Goal: Task Accomplishment & Management: Use online tool/utility

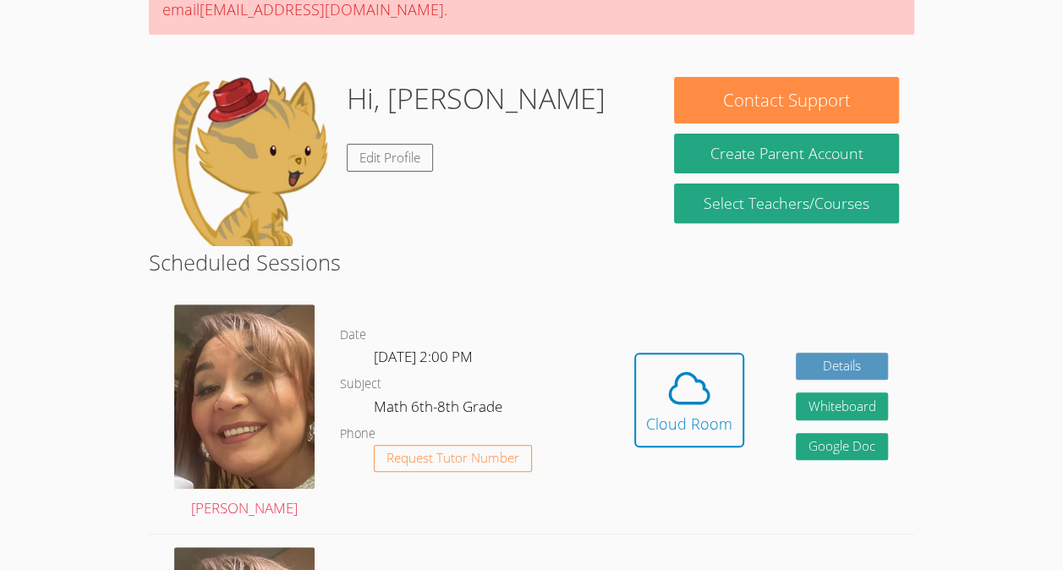
scroll to position [198, 0]
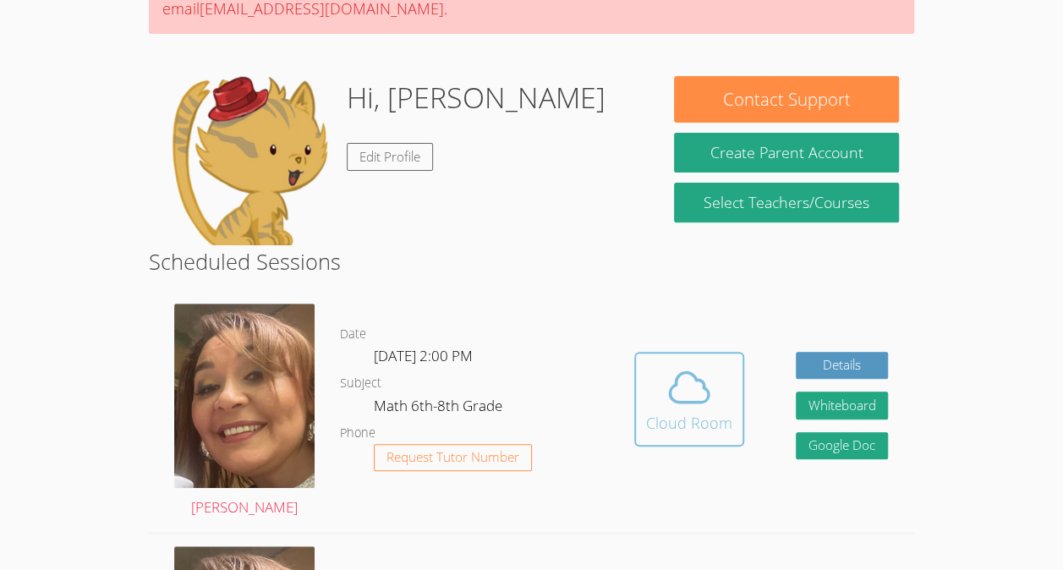
click at [702, 445] on button "Cloud Room" at bounding box center [689, 399] width 110 height 95
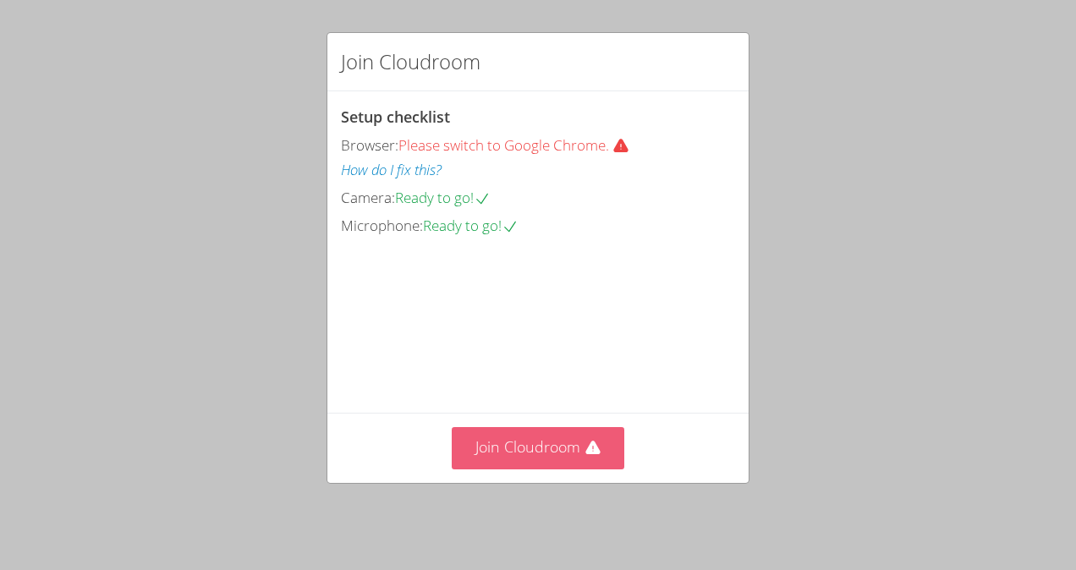
click at [612, 437] on button "Join Cloudroom" at bounding box center [538, 447] width 173 height 41
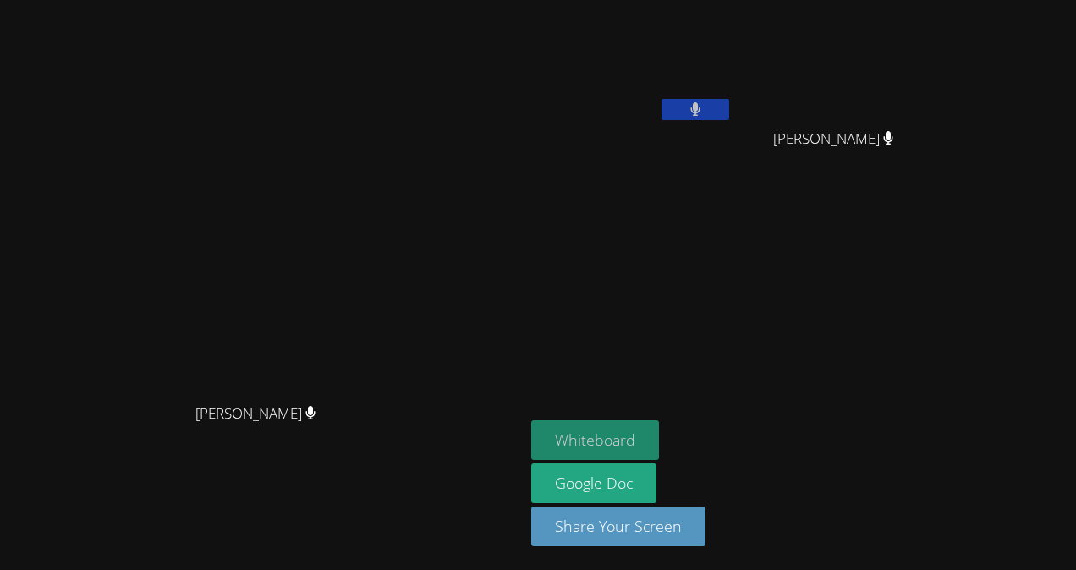
click at [659, 437] on button "Whiteboard" at bounding box center [595, 440] width 128 height 40
